Goal: Task Accomplishment & Management: Manage account settings

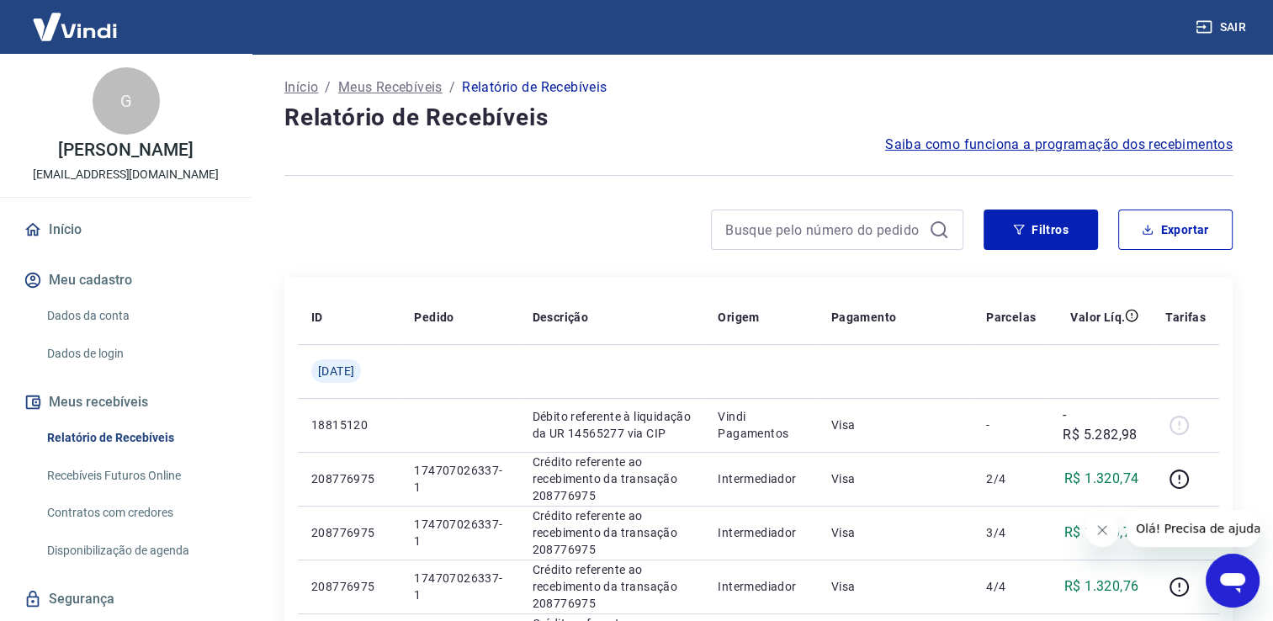
scroll to position [64, 0]
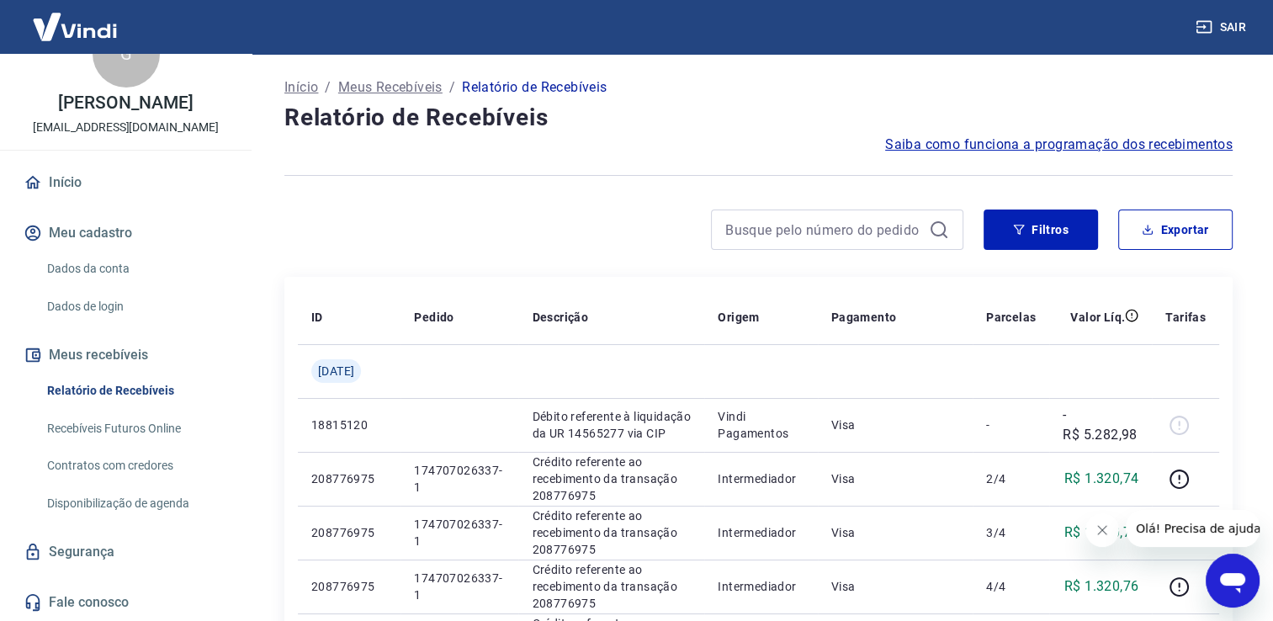
click at [130, 425] on link "Recebíveis Futuros Online" at bounding box center [135, 428] width 191 height 34
click at [67, 172] on link "Início" at bounding box center [125, 182] width 211 height 37
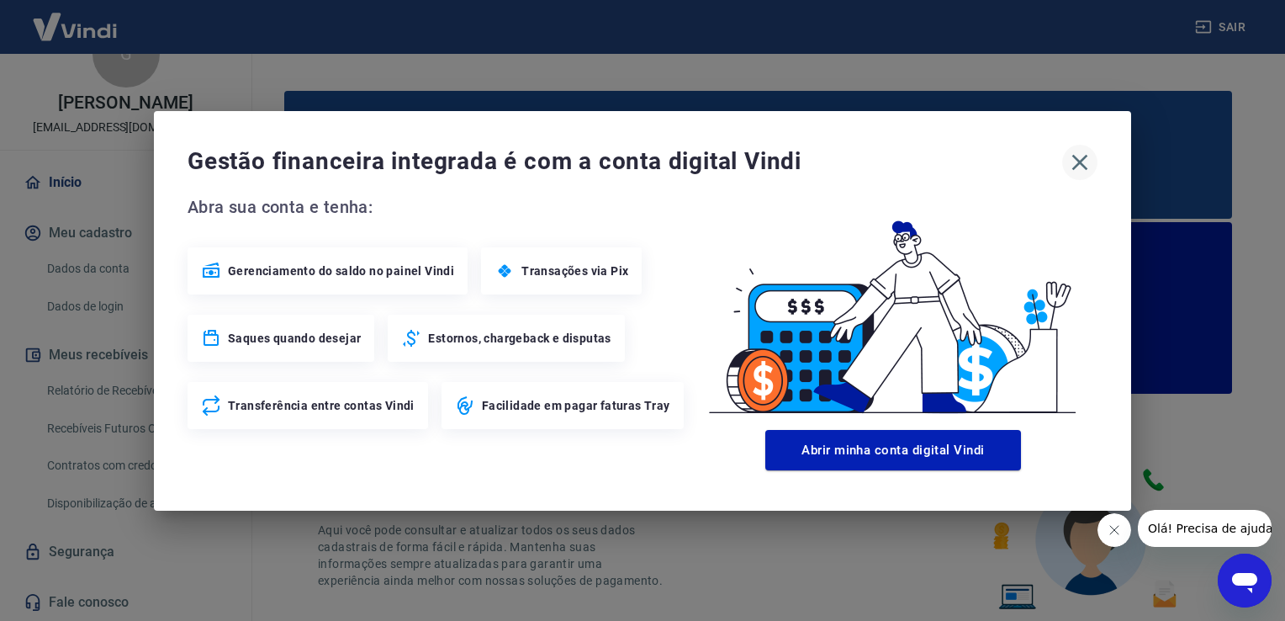
click at [1076, 167] on icon "button" at bounding box center [1080, 162] width 16 height 16
